Goal: Transaction & Acquisition: Purchase product/service

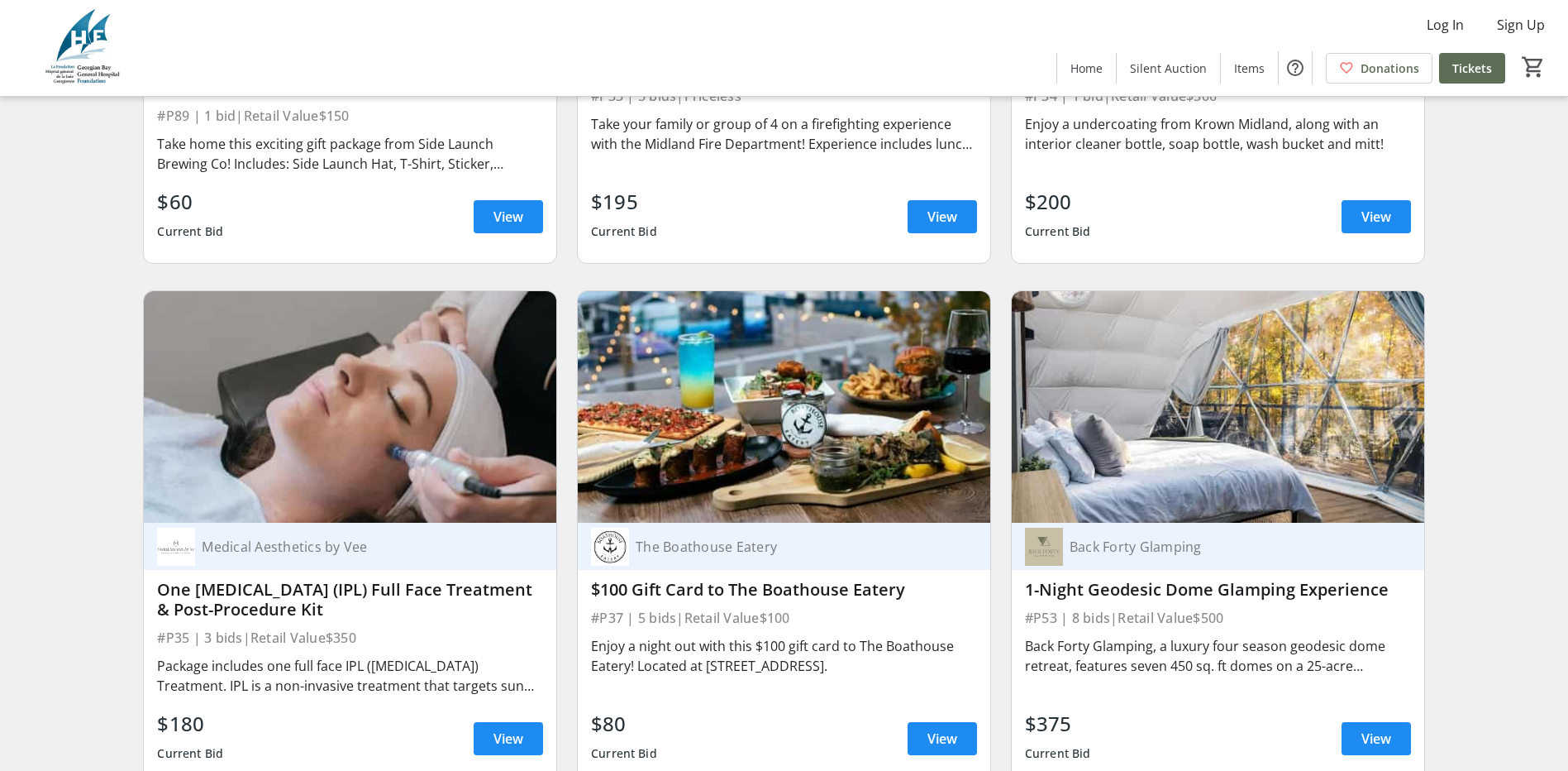
scroll to position [6698, 0]
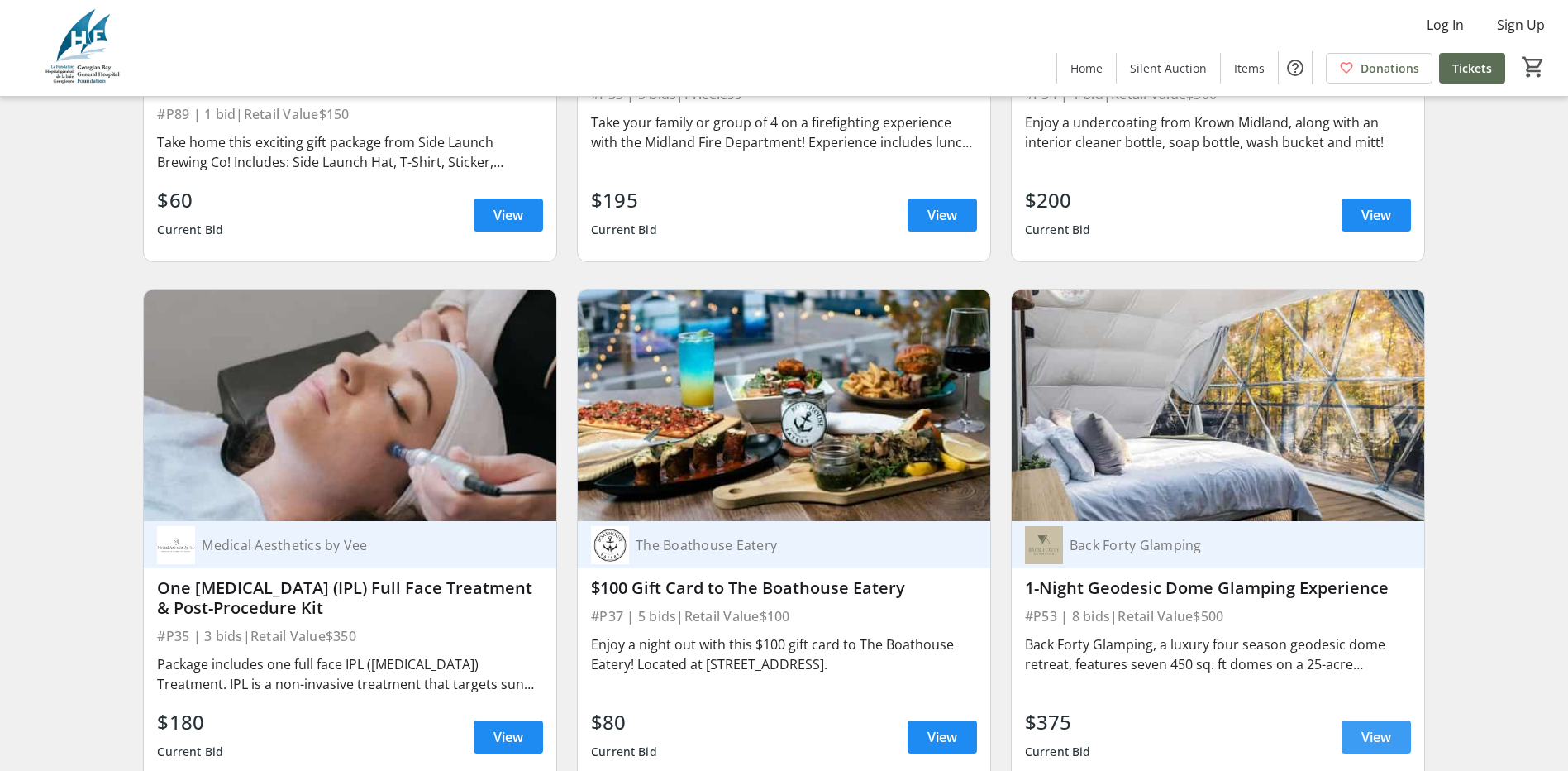
click at [1392, 717] on span at bounding box center [1376, 737] width 69 height 40
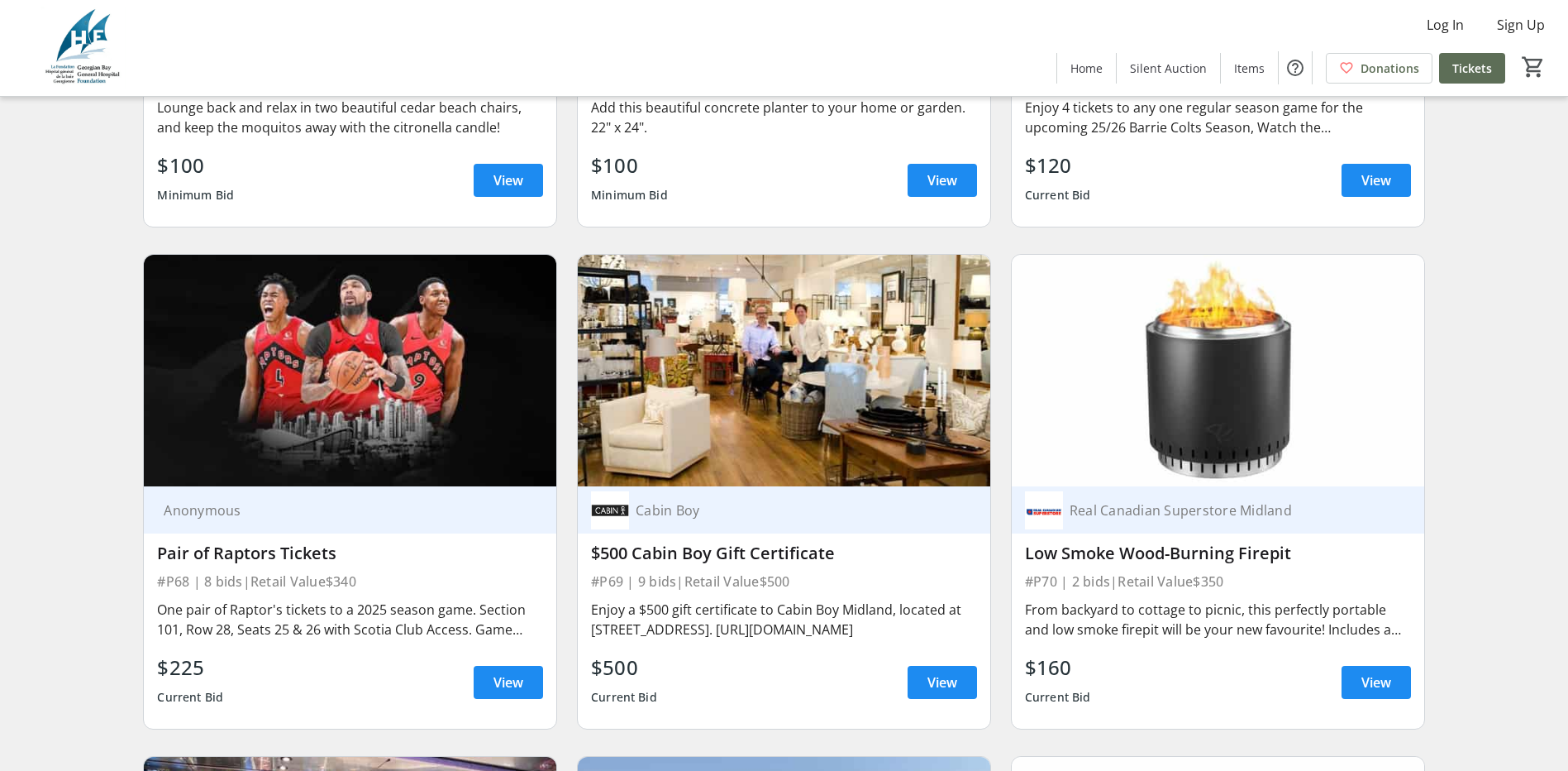
scroll to position [12982, 0]
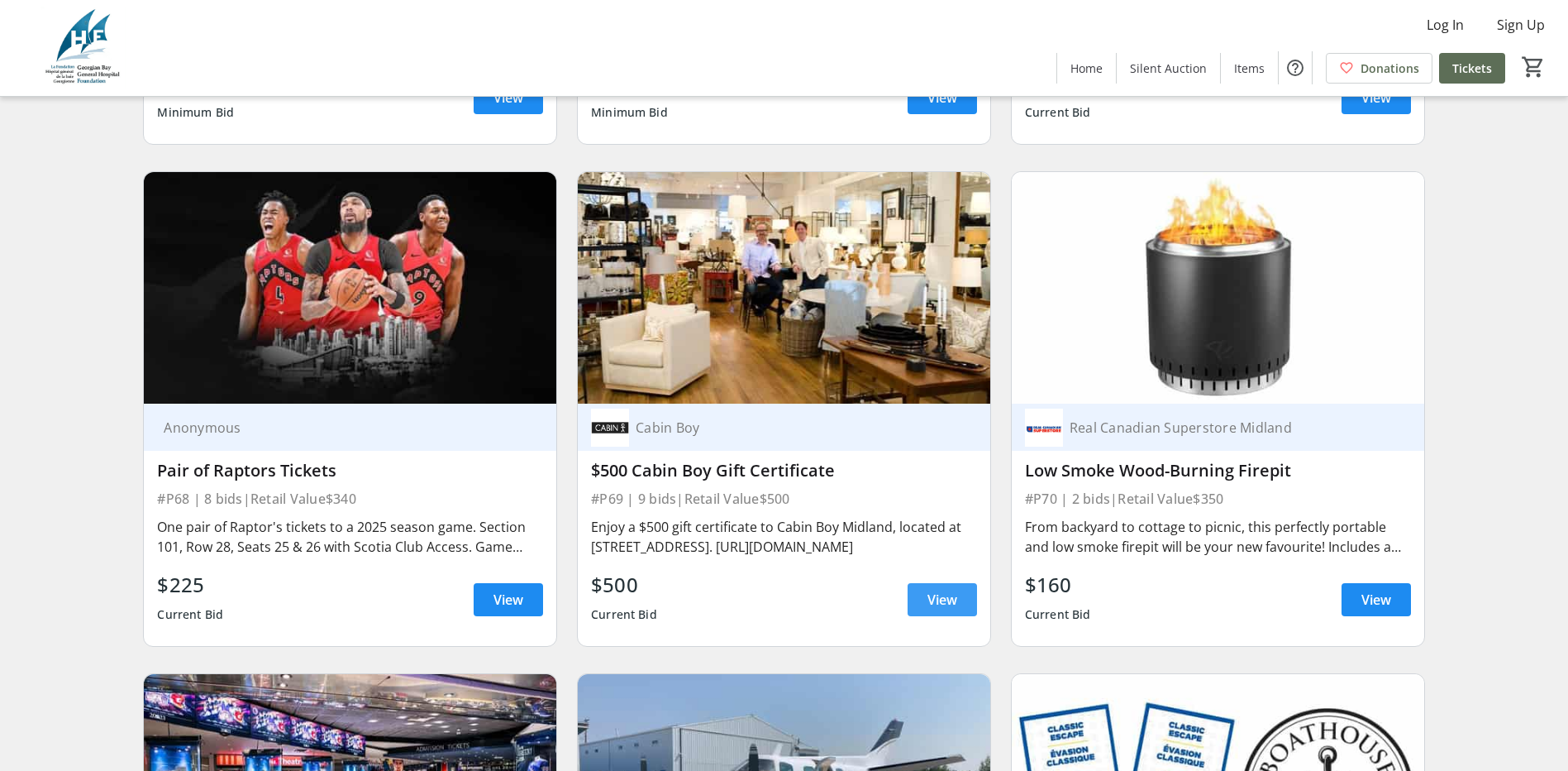
click at [931, 590] on span "View" at bounding box center [942, 600] width 30 height 20
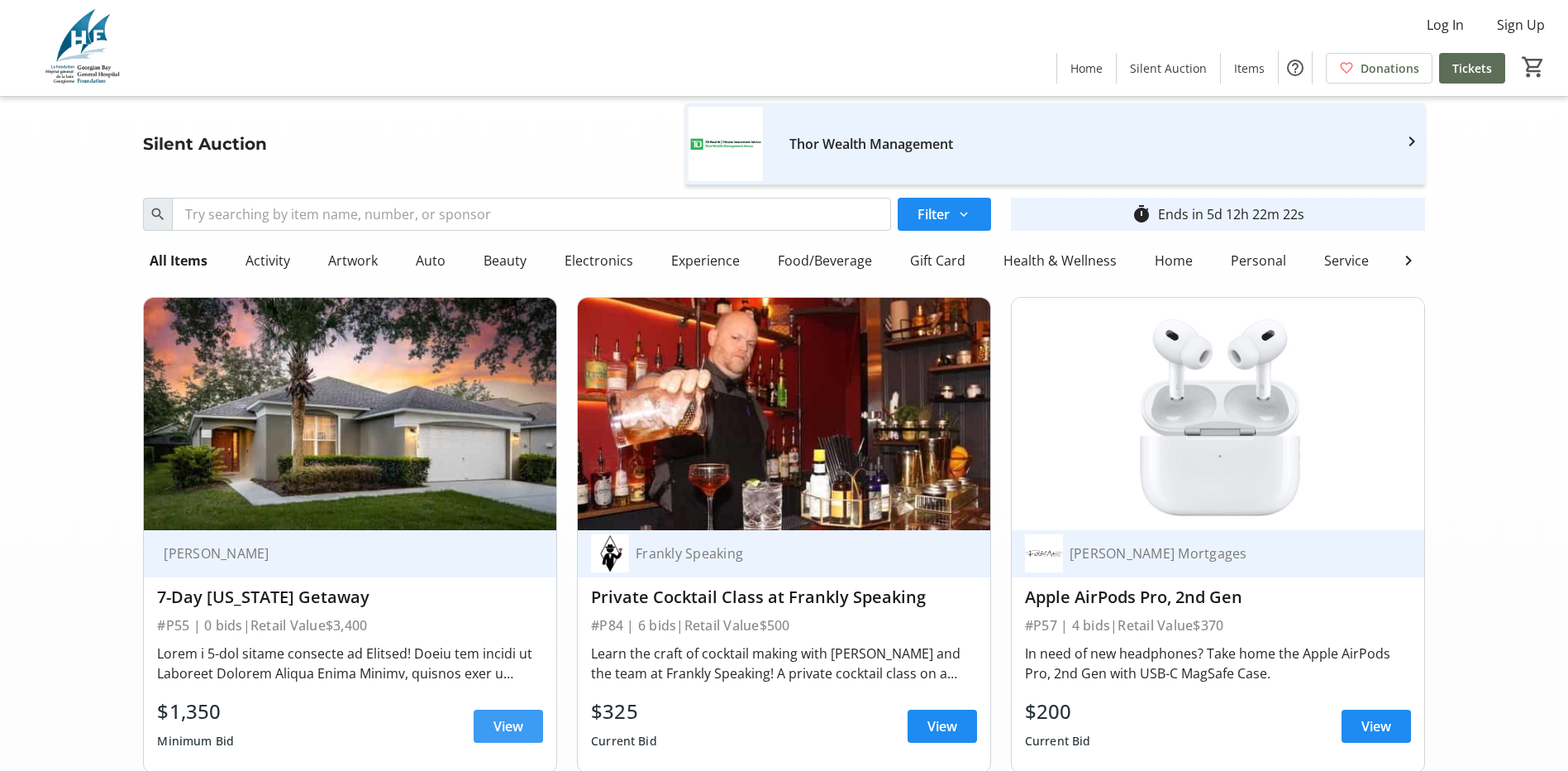
click at [483, 734] on span at bounding box center [509, 726] width 69 height 40
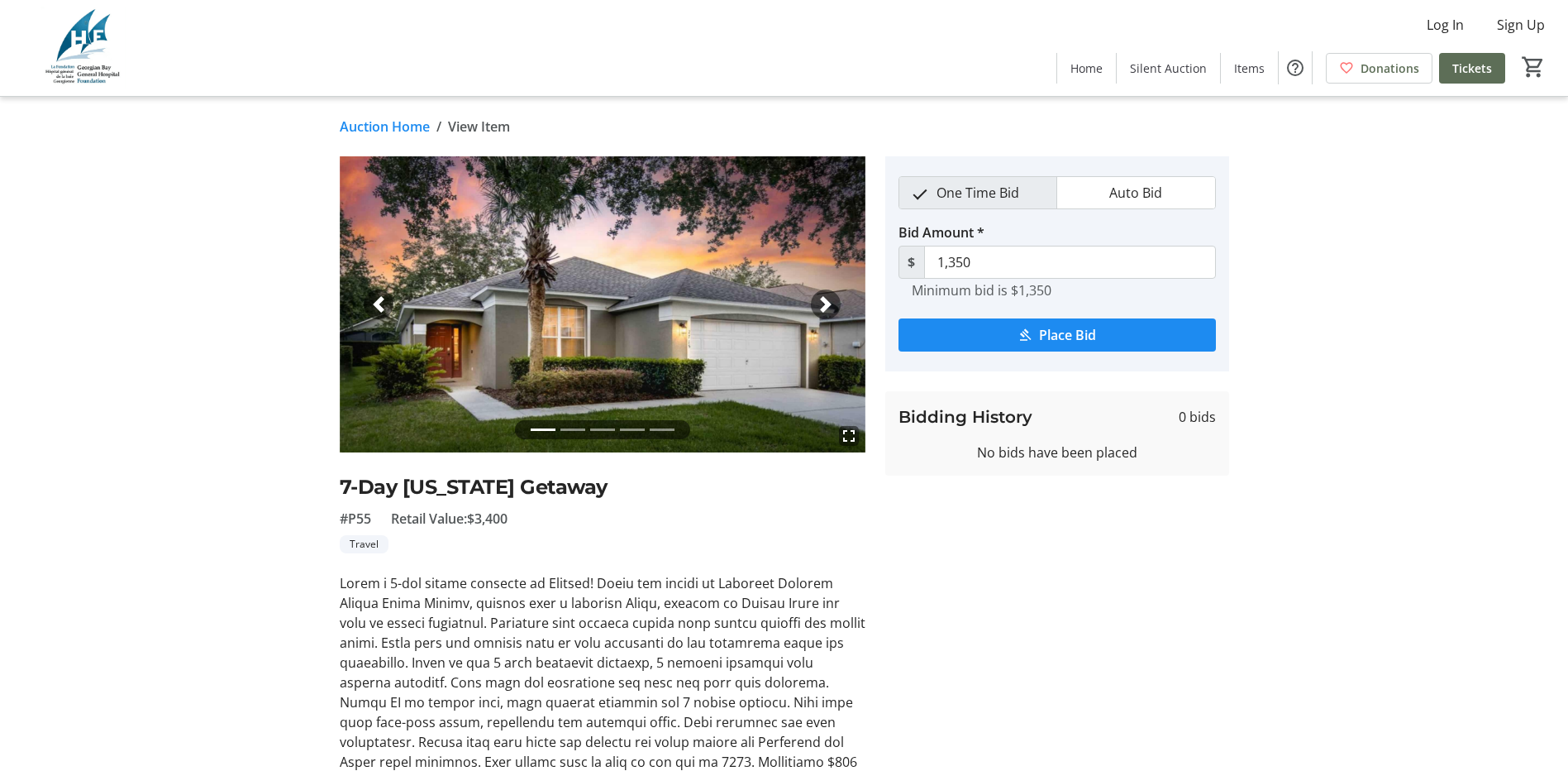
click at [832, 302] on span "button" at bounding box center [825, 304] width 16 height 16
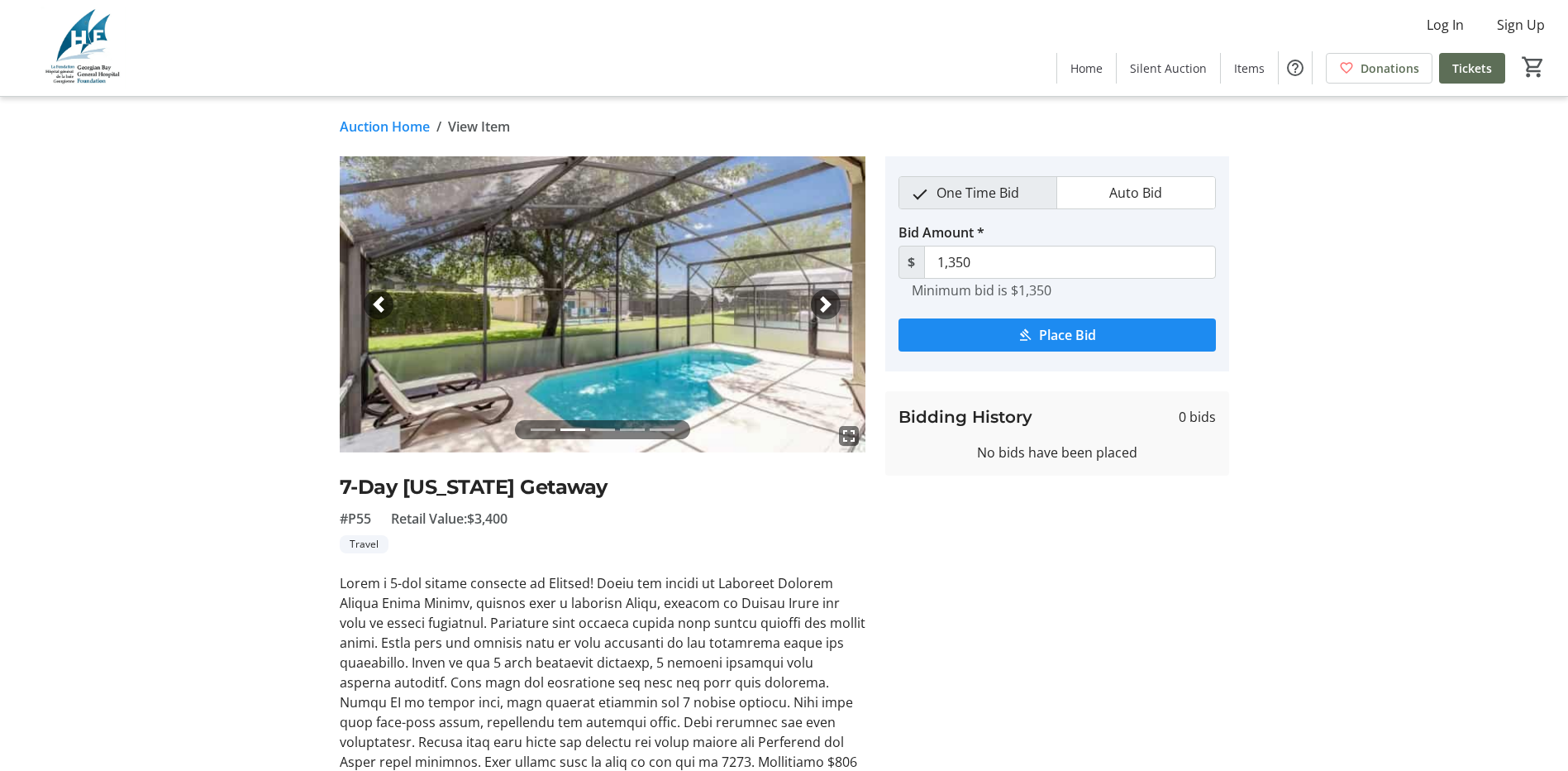
click at [832, 302] on span "button" at bounding box center [825, 304] width 16 height 16
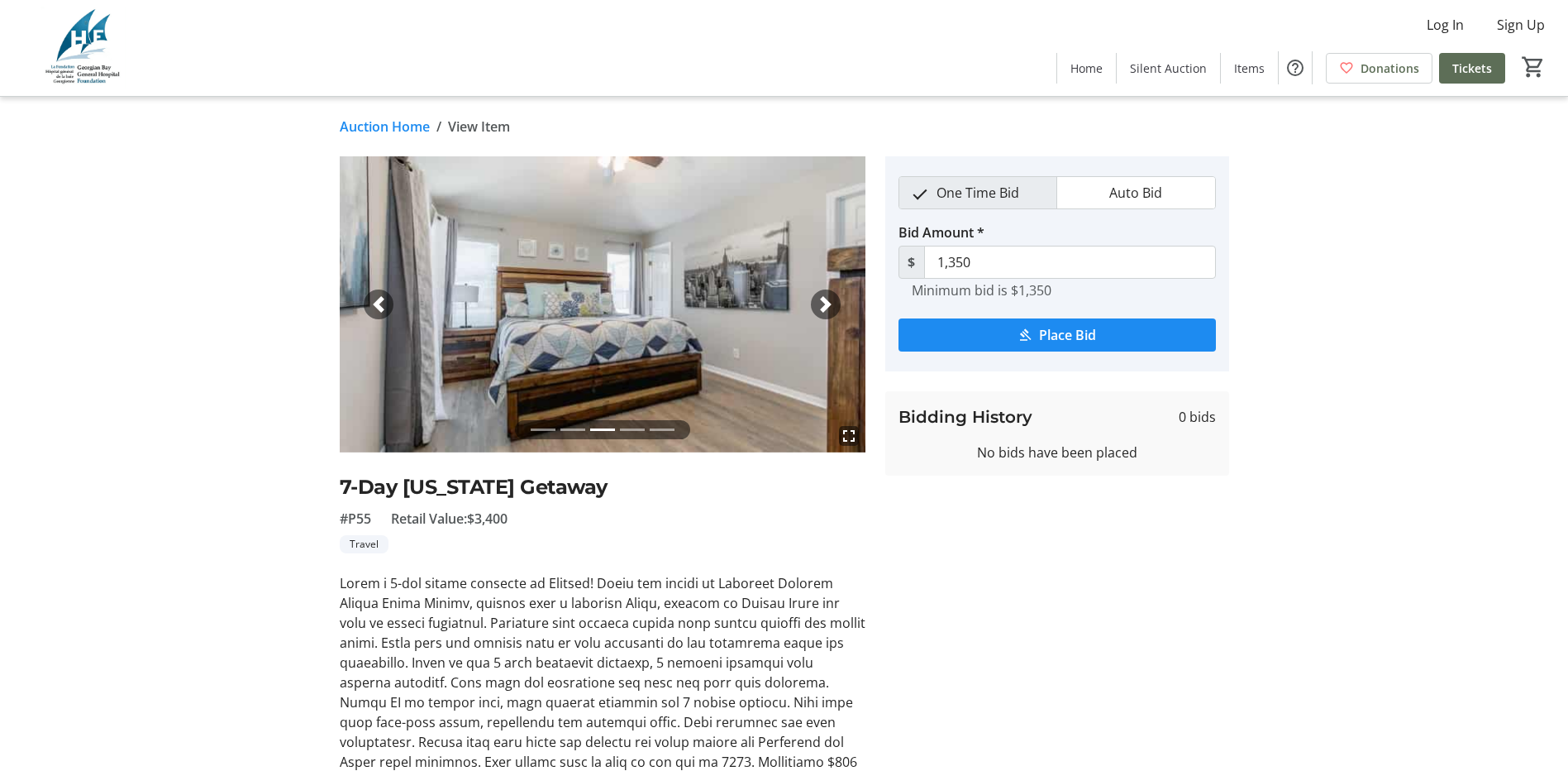
click at [832, 302] on span "button" at bounding box center [825, 304] width 16 height 16
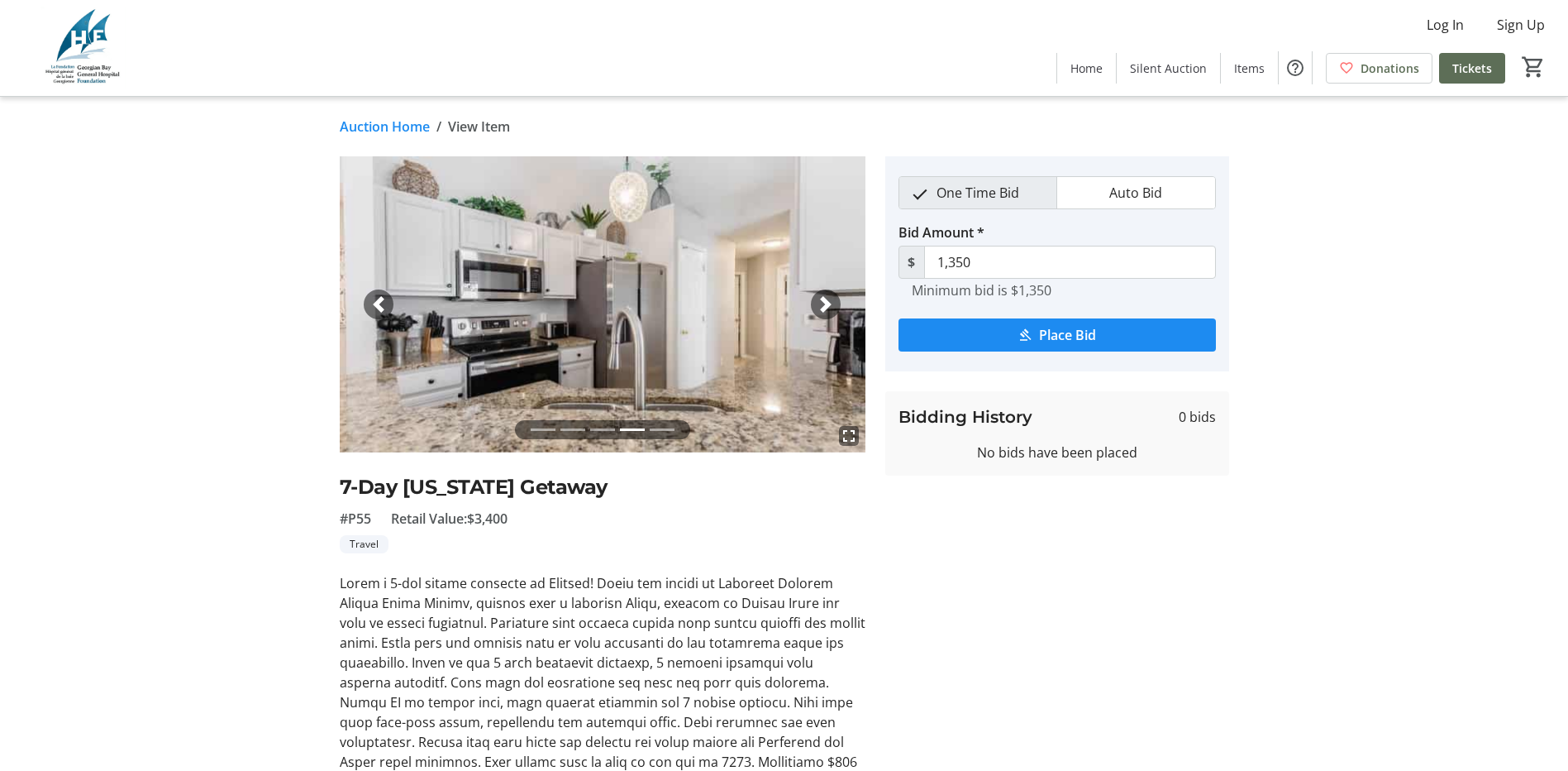
click at [832, 302] on span "button" at bounding box center [825, 304] width 16 height 16
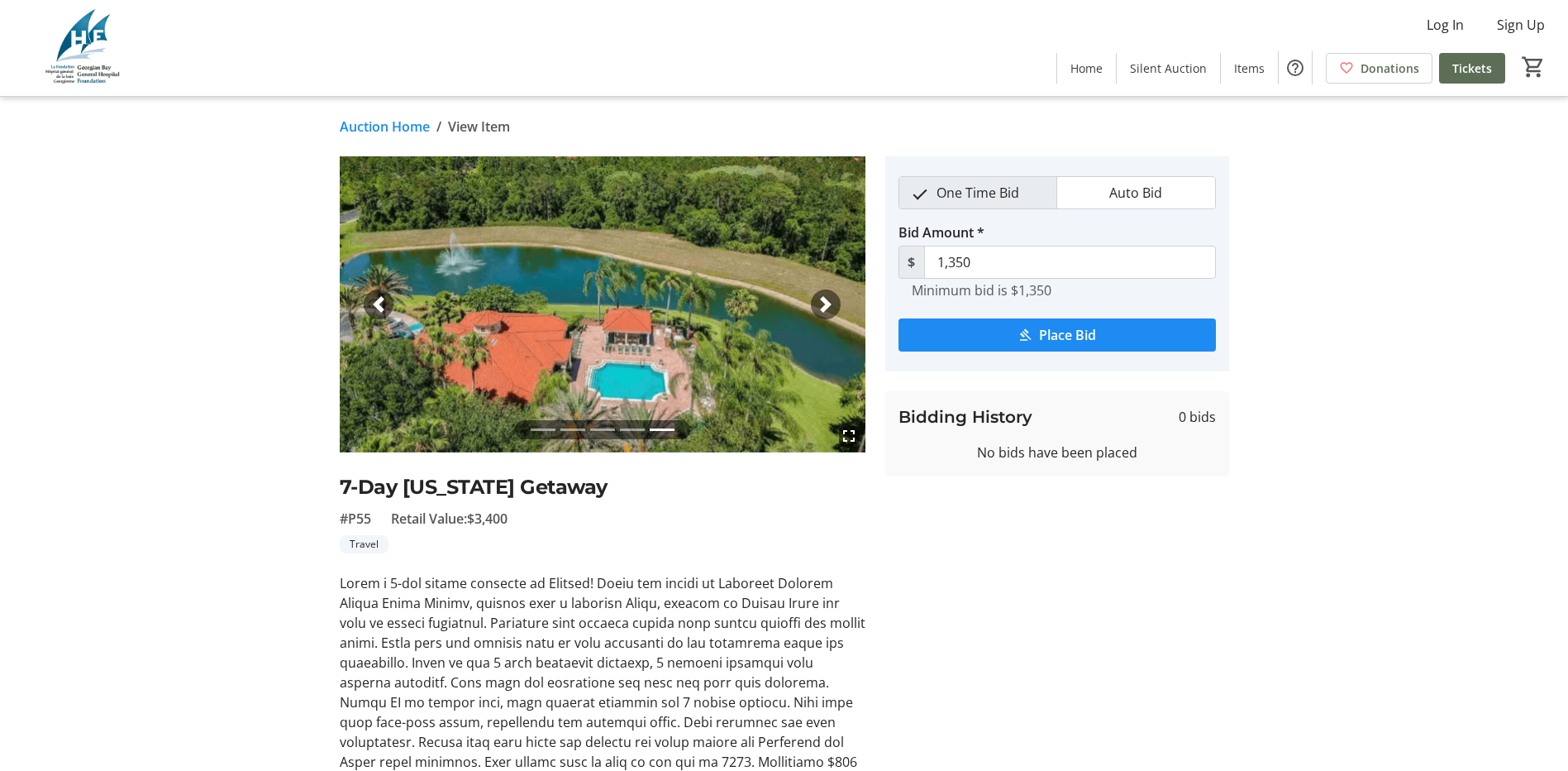
click at [832, 302] on span "button" at bounding box center [825, 304] width 16 height 16
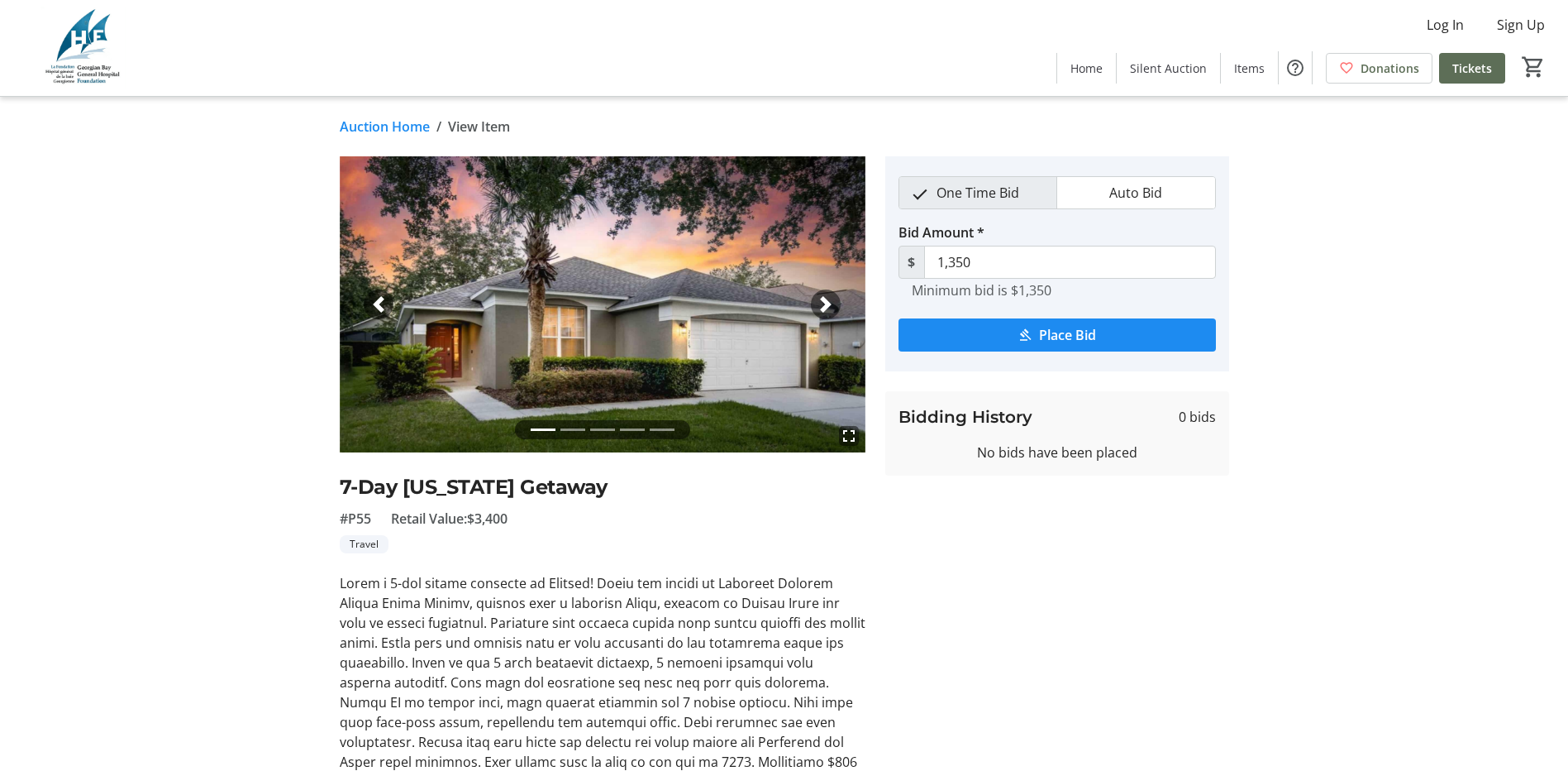
click at [832, 302] on span "button" at bounding box center [825, 304] width 16 height 16
